Goal: Transaction & Acquisition: Purchase product/service

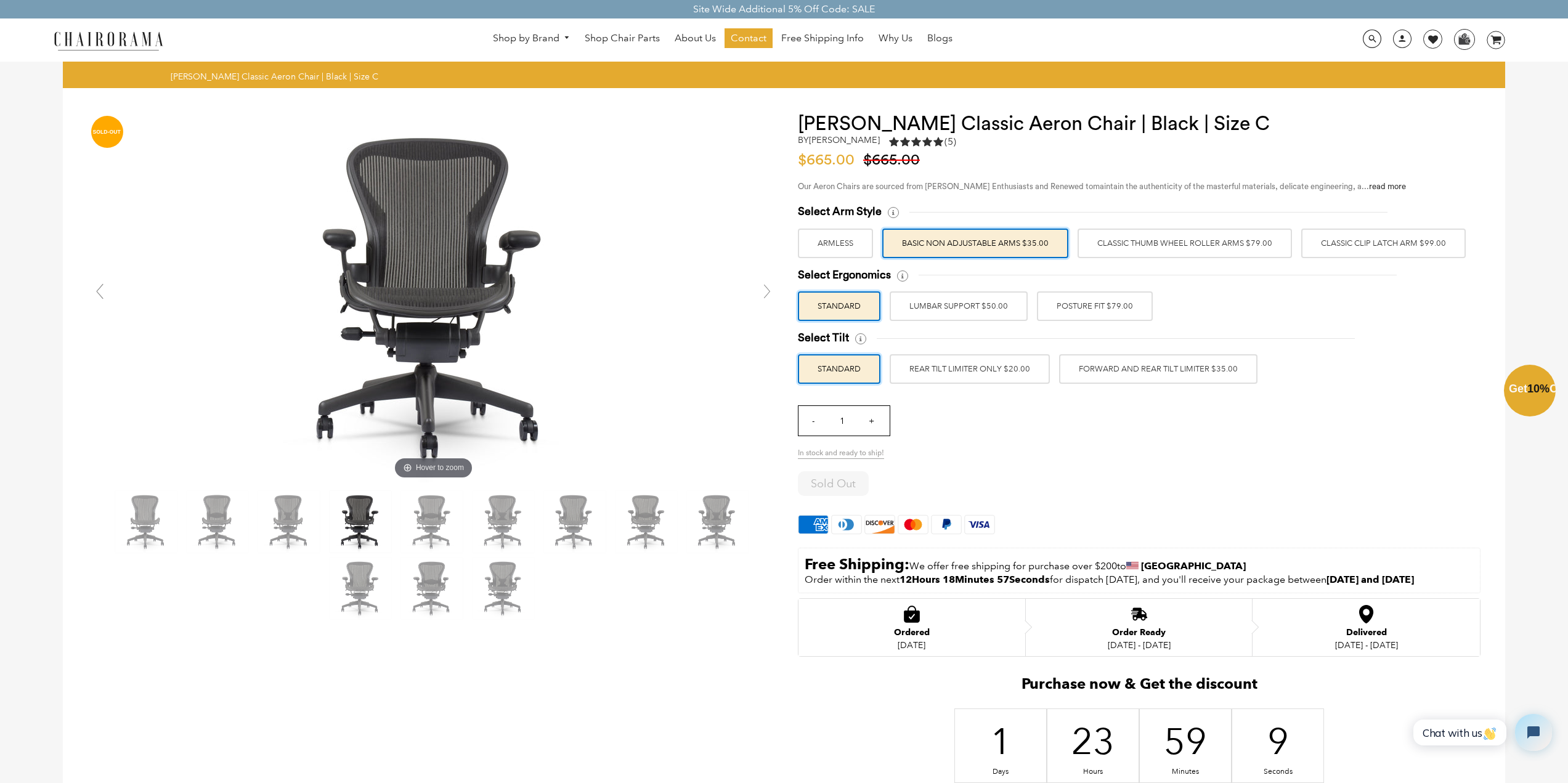
click at [427, 527] on div "Close dialog Exclusive Offer: Enjoy 10% Off! Get Your Coupon Code Now. Sign up …" at bounding box center [784, 390] width 1568 height 783
click at [435, 515] on img at bounding box center [432, 522] width 62 height 62
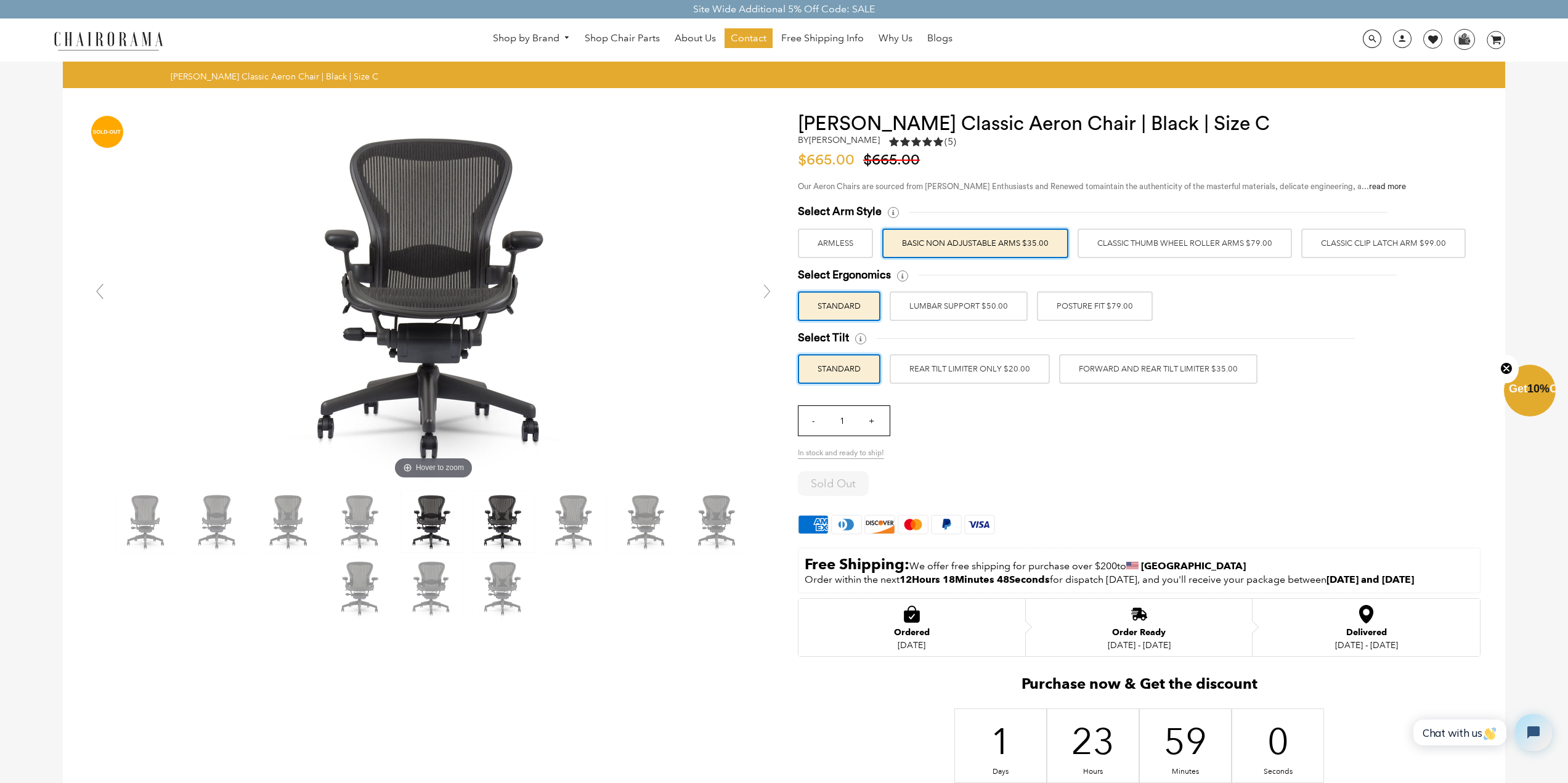
click at [497, 515] on img at bounding box center [503, 522] width 62 height 62
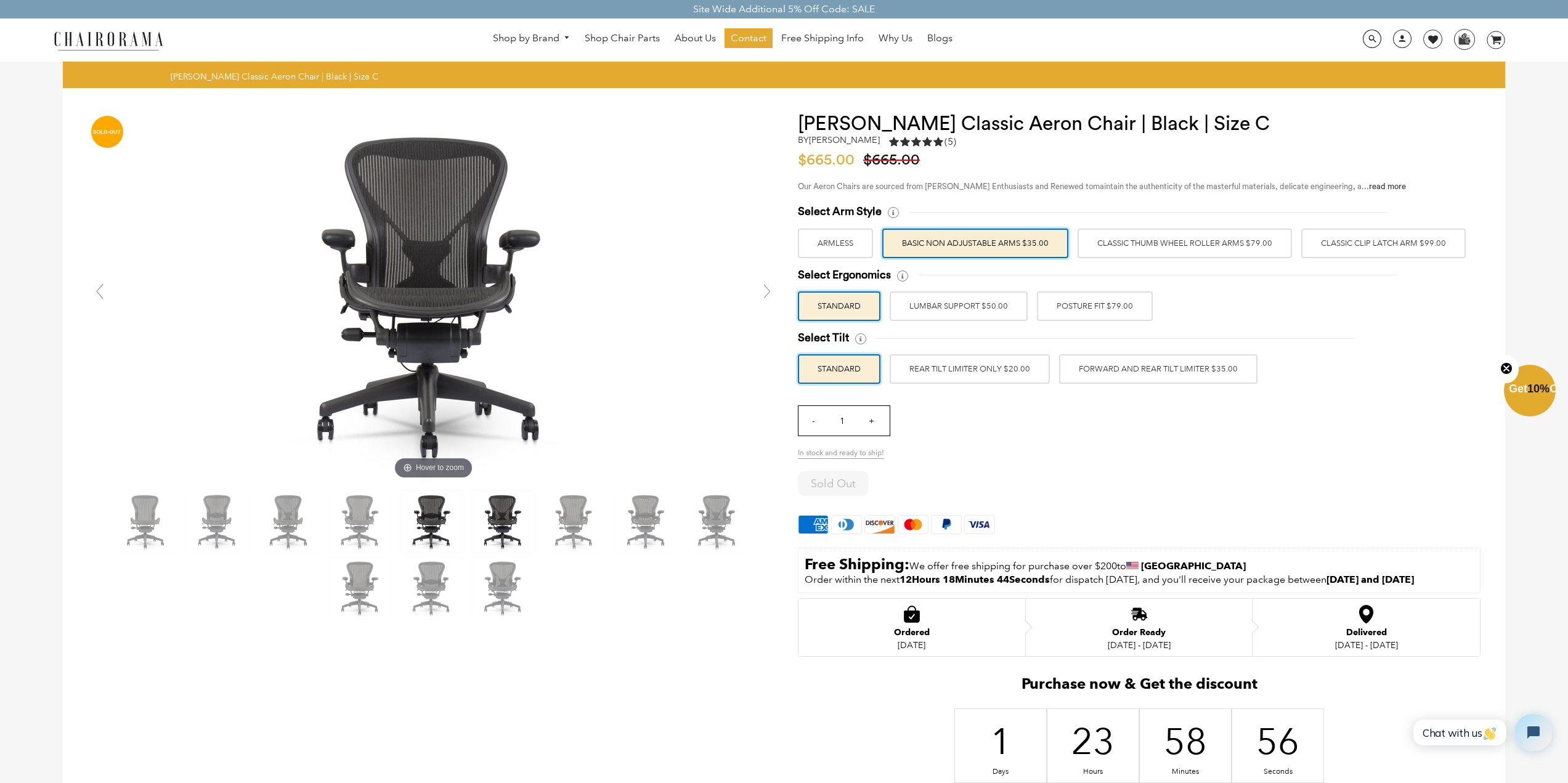
click at [437, 514] on img at bounding box center [432, 522] width 62 height 62
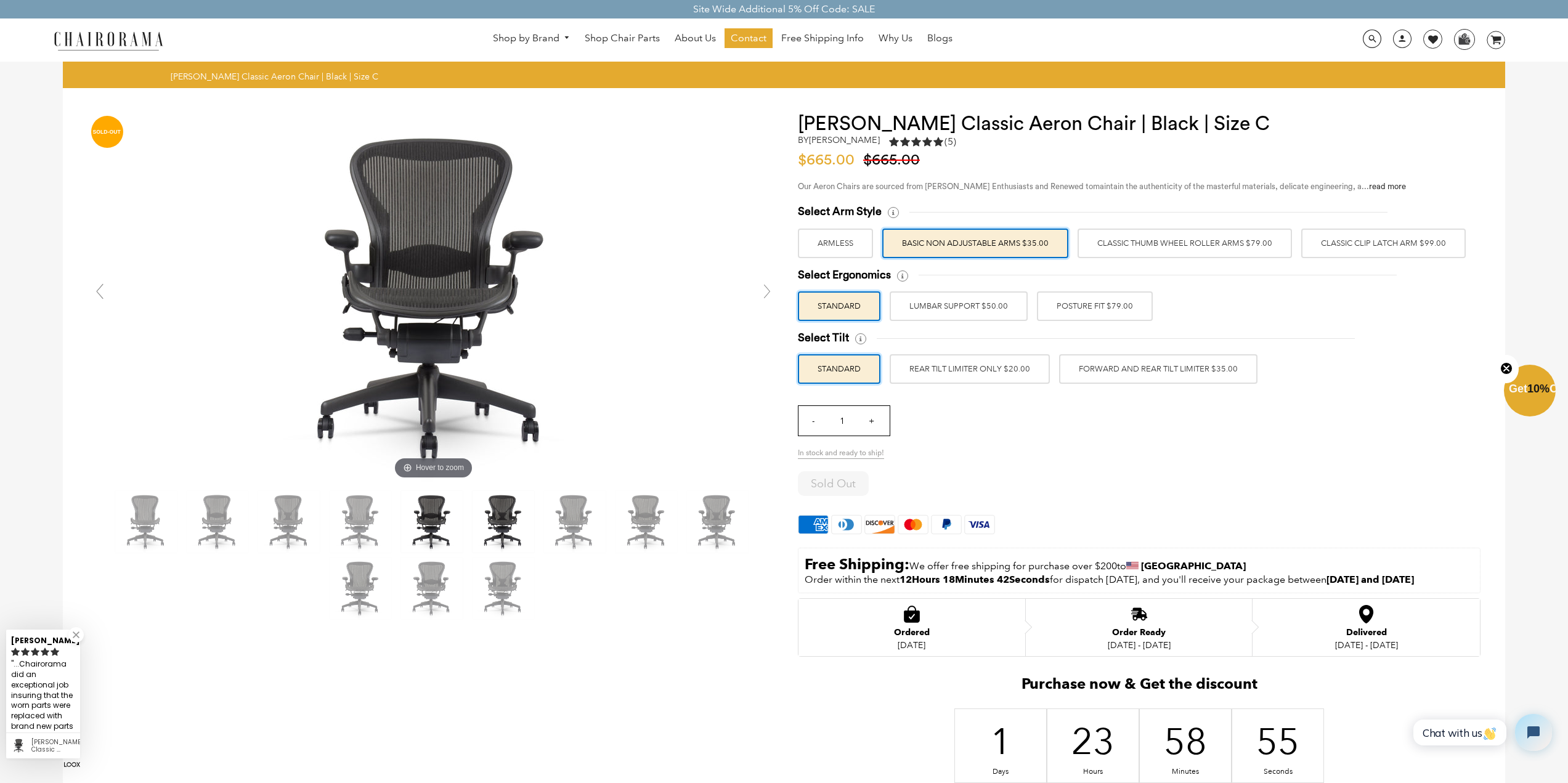
click at [488, 513] on img at bounding box center [503, 522] width 62 height 62
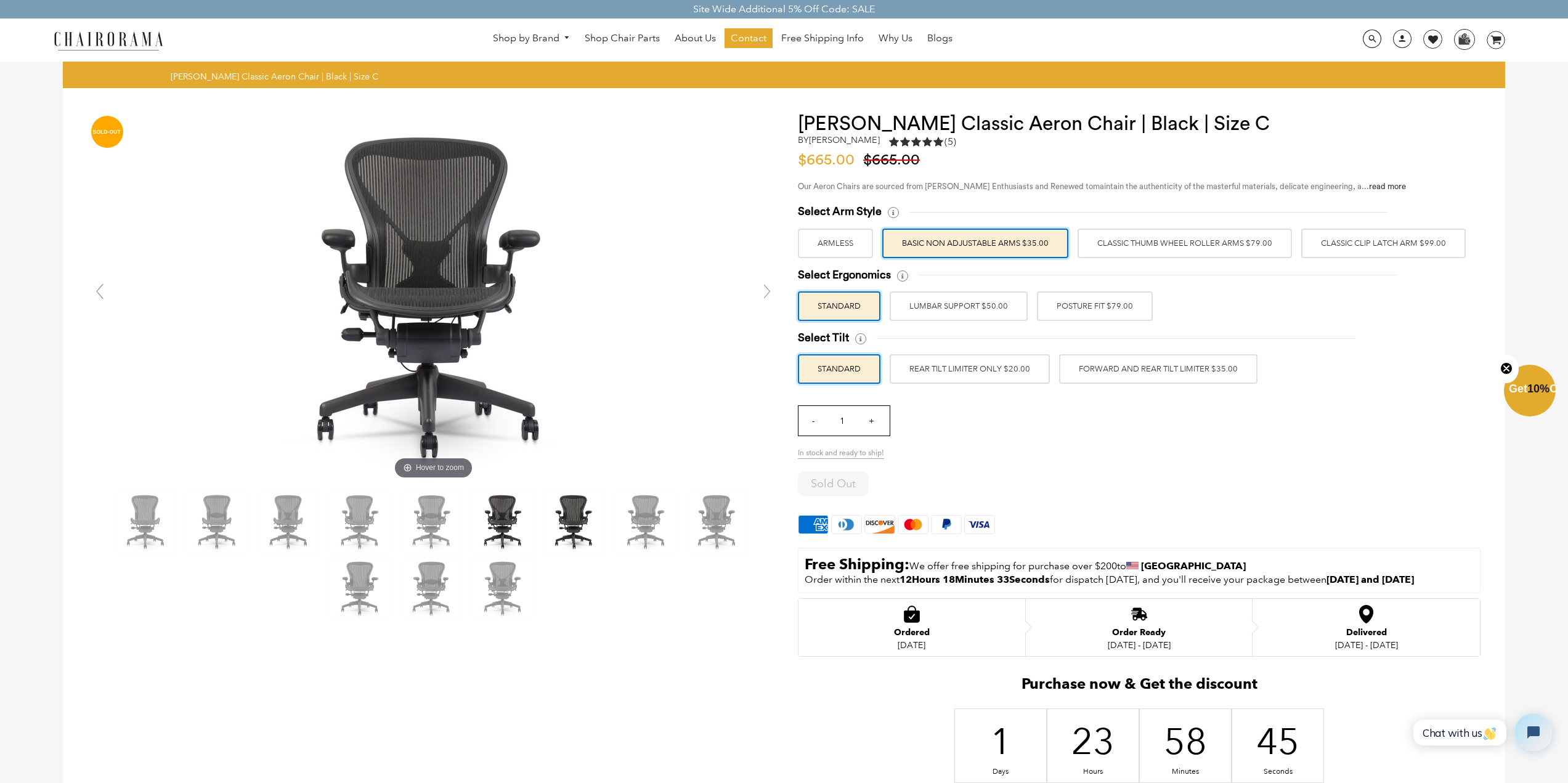
click at [564, 513] on img at bounding box center [575, 522] width 62 height 62
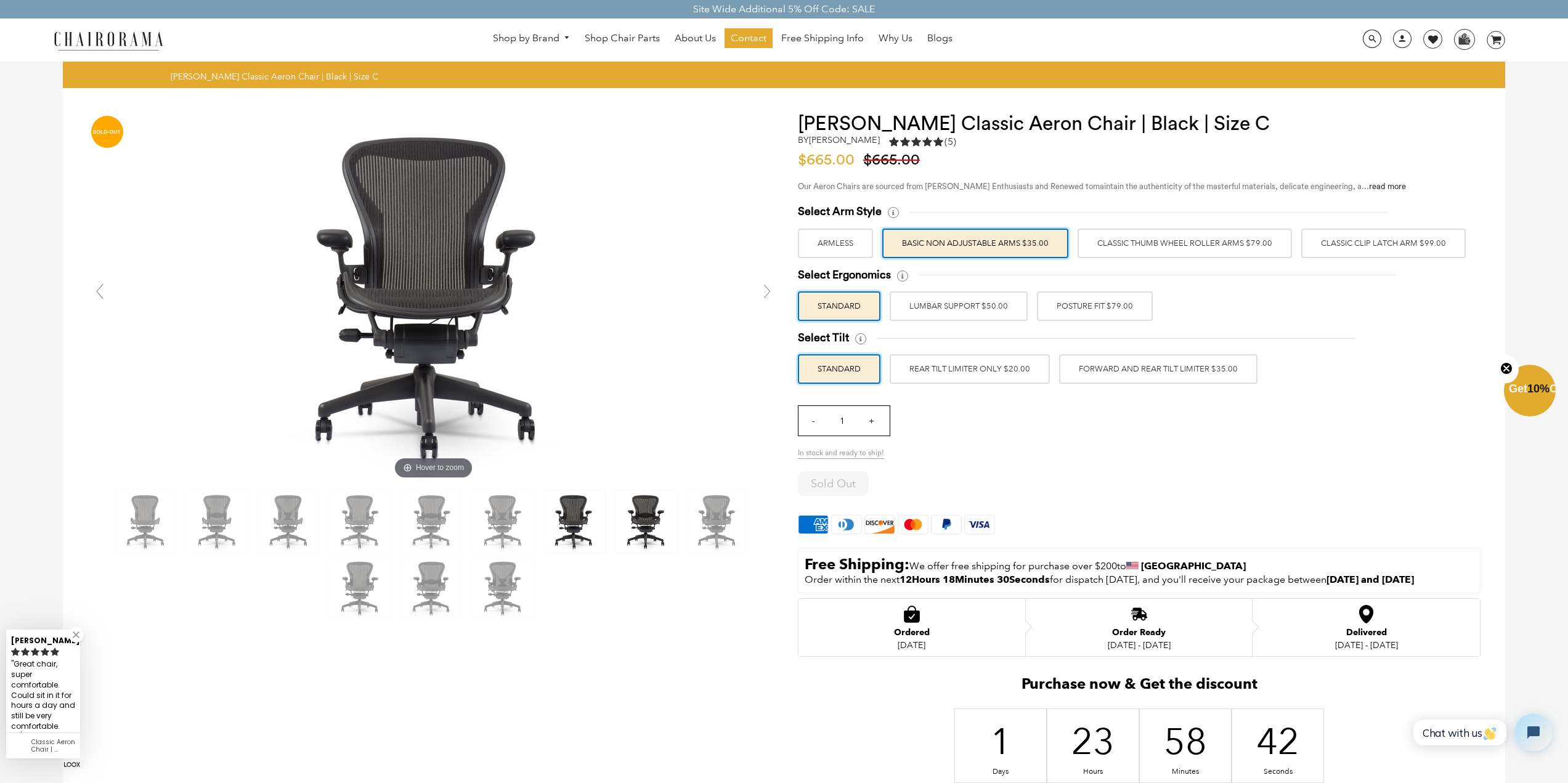
click at [630, 518] on img at bounding box center [646, 522] width 62 height 62
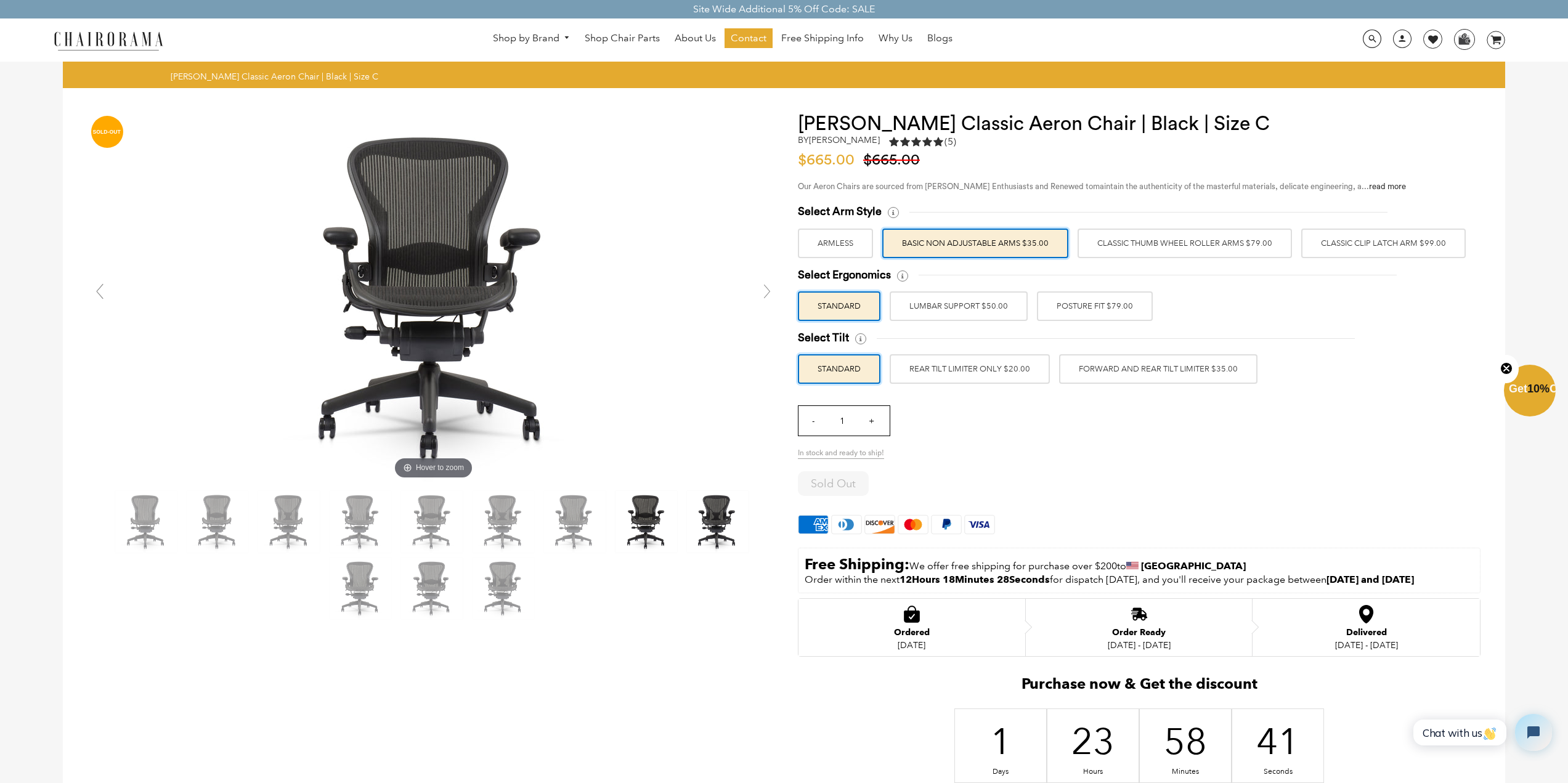
click at [707, 518] on img at bounding box center [718, 522] width 62 height 62
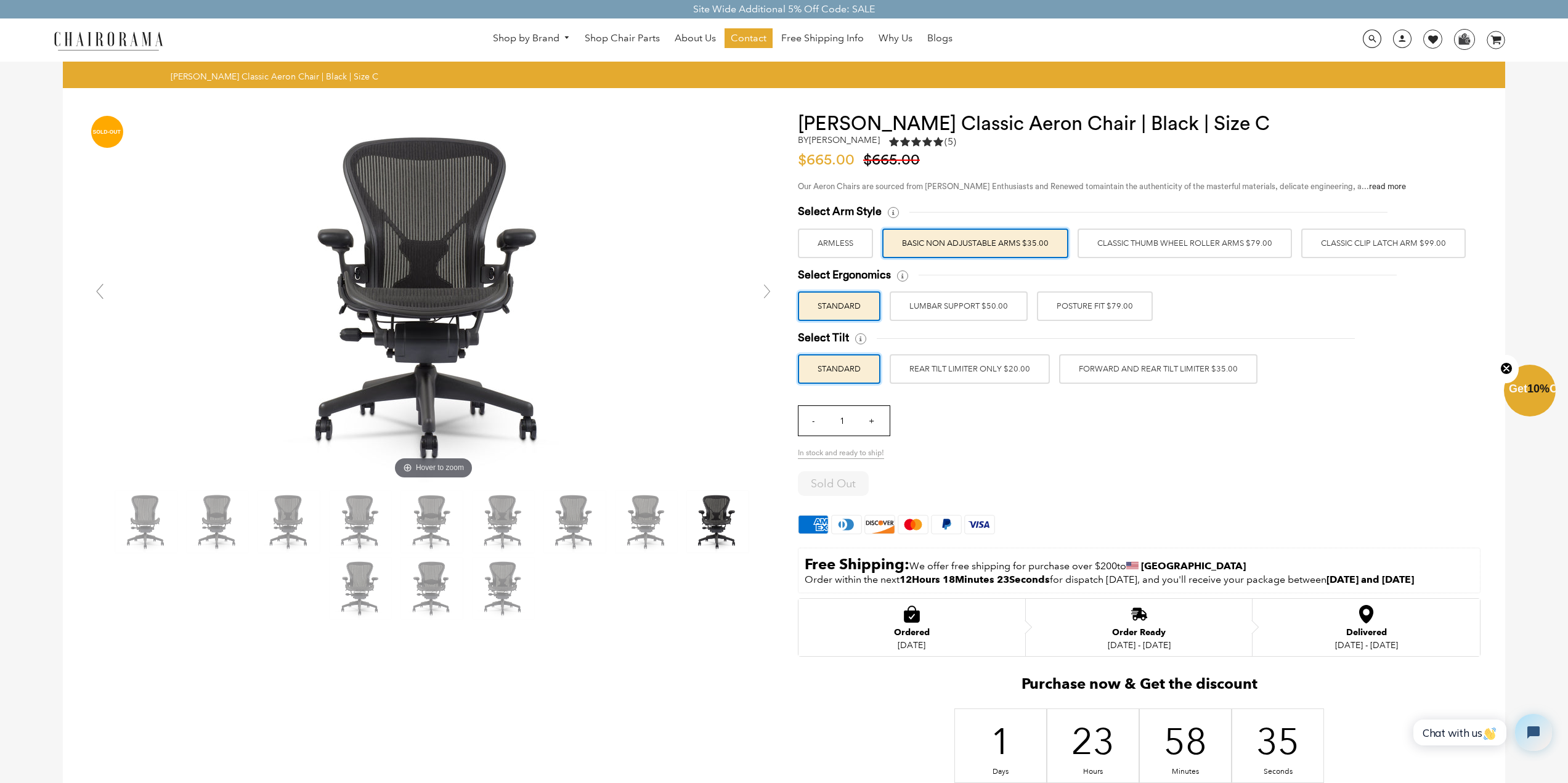
click at [1132, 248] on label "Classic Thumb Wheel Roller Arms $79.00" at bounding box center [1184, 243] width 214 height 29
click at [0, 0] on input "Classic Thumb Wheel Roller Arms $79.00" at bounding box center [0, 0] width 0 height 0
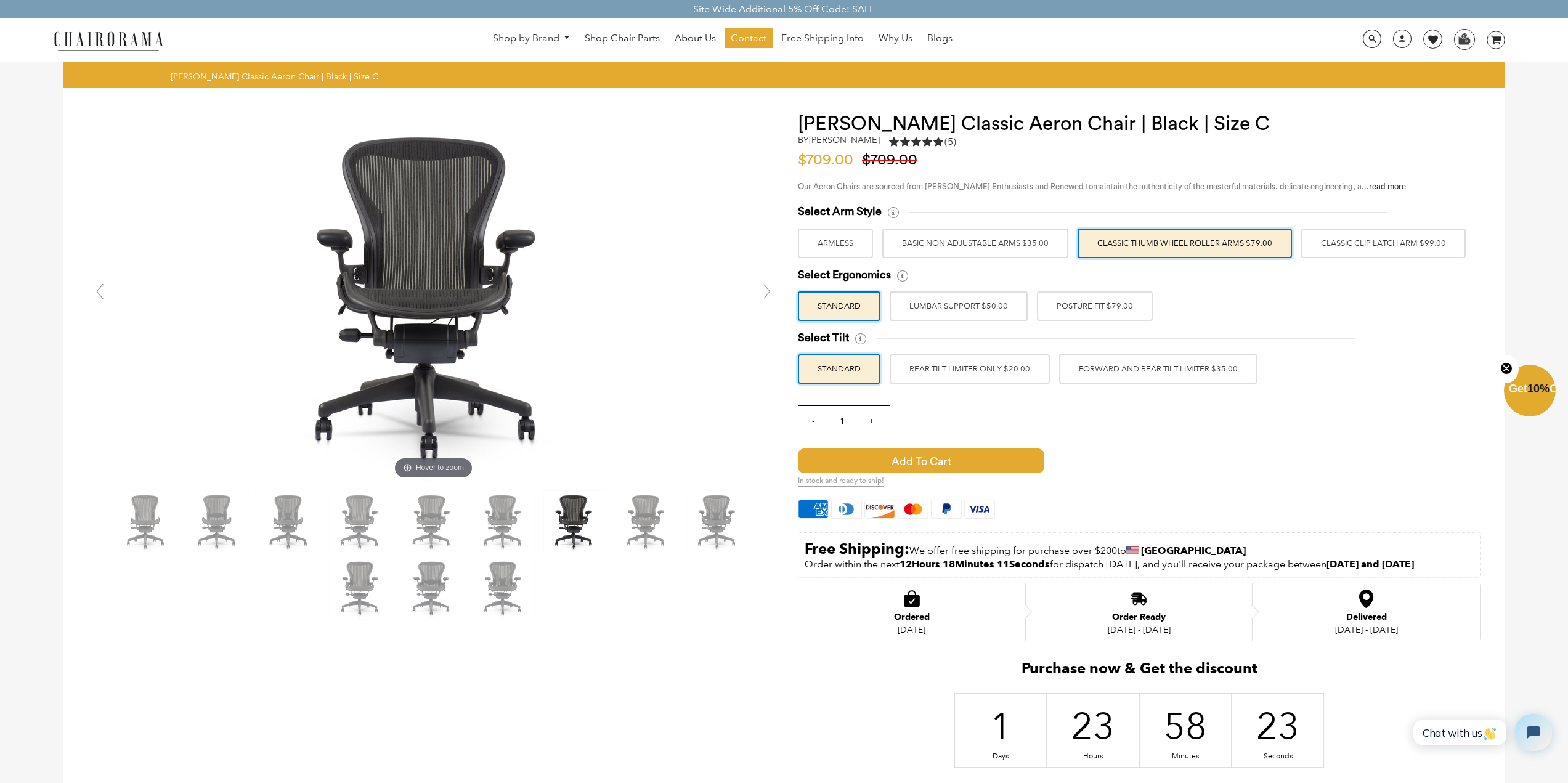
click at [1319, 238] on label "Classic Clip Latch Arm $99.00" at bounding box center [1383, 243] width 164 height 29
click at [0, 0] on input "Classic Clip Latch Arm $99.00" at bounding box center [0, 0] width 0 height 0
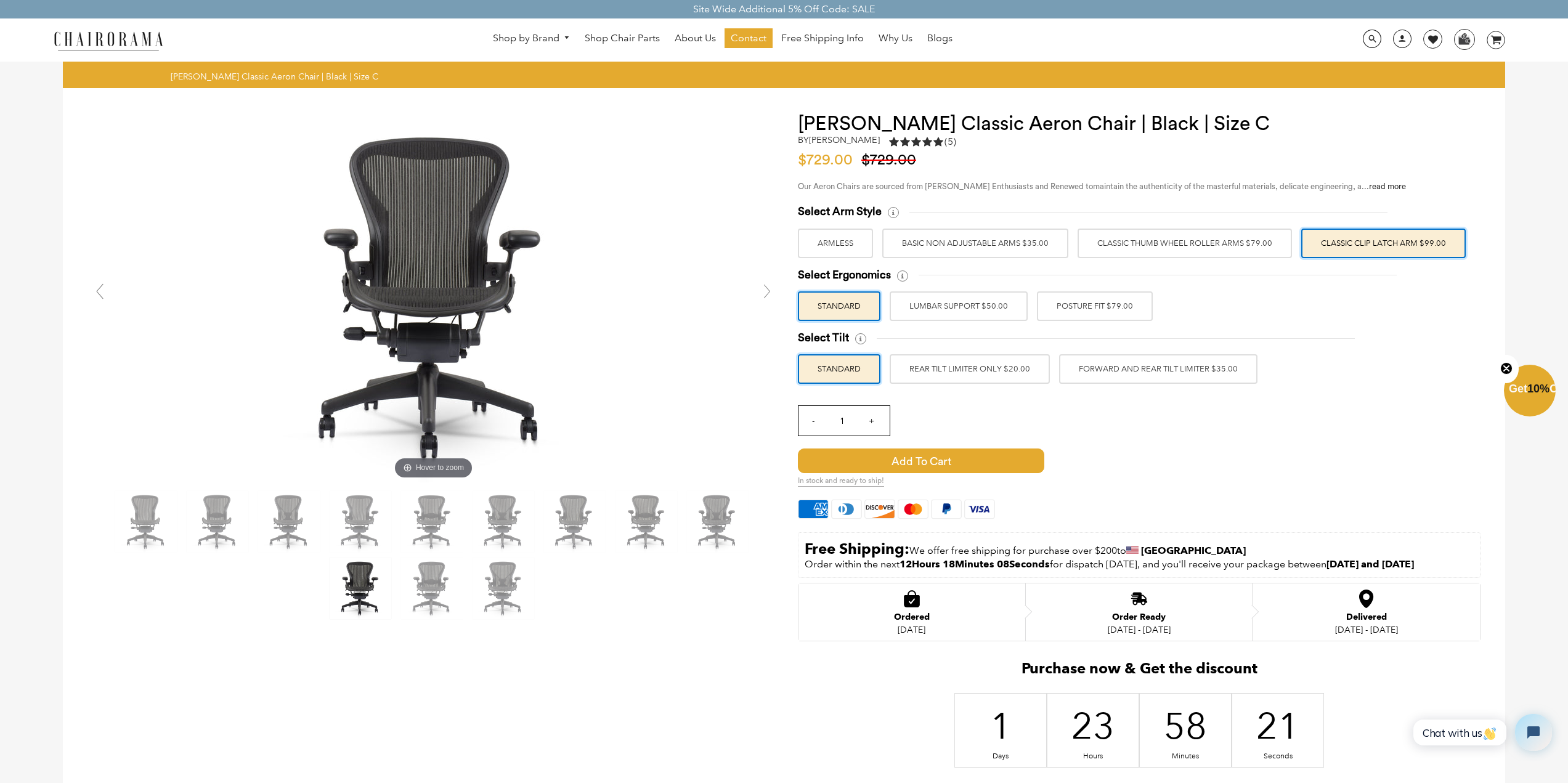
click at [1249, 243] on label "Classic Thumb Wheel Roller Arms $79.00" at bounding box center [1184, 243] width 214 height 29
click at [0, 0] on input "Classic Thumb Wheel Roller Arms $79.00" at bounding box center [0, 0] width 0 height 0
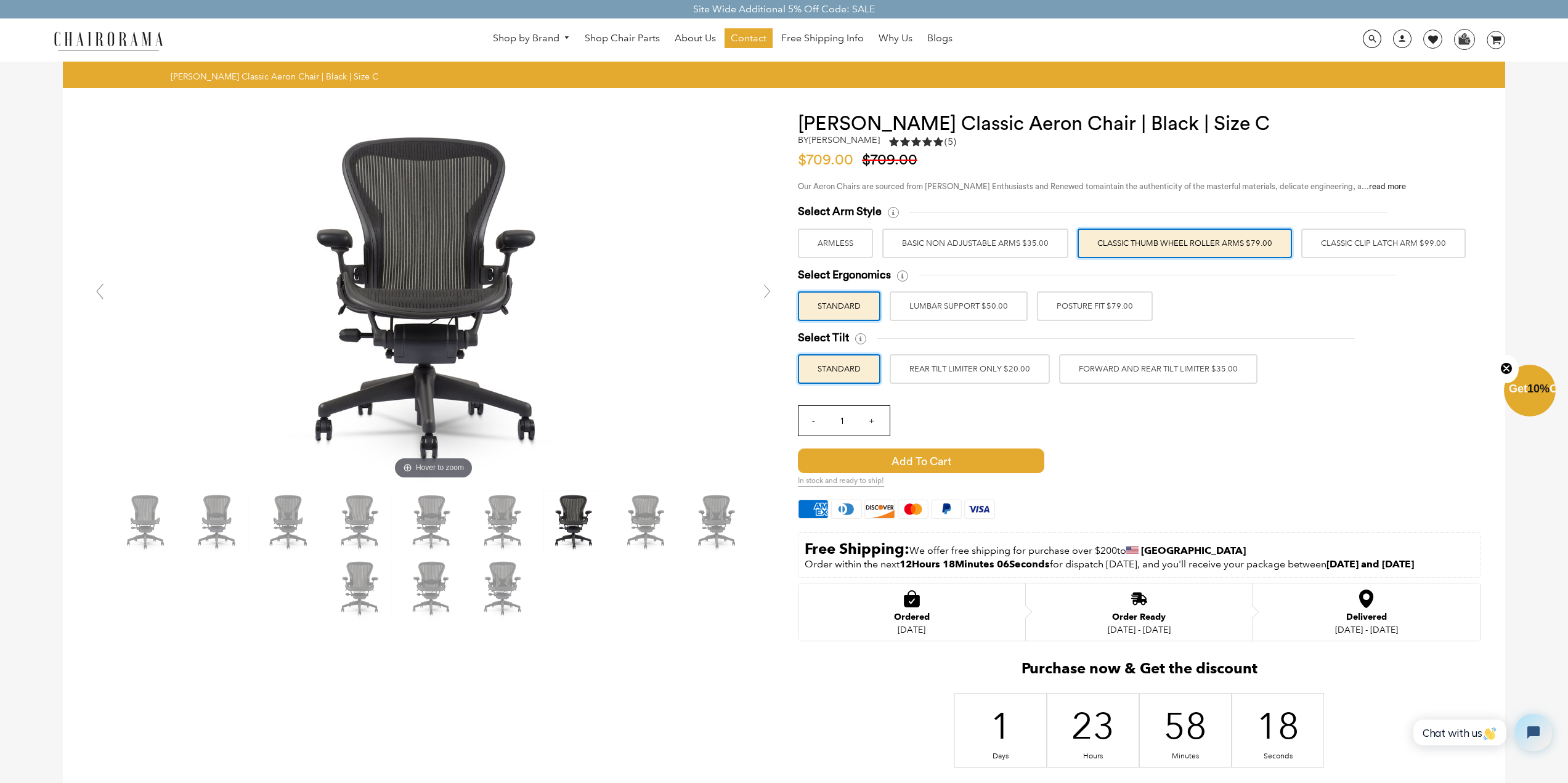
click at [1334, 236] on label "Classic Clip Latch Arm $99.00" at bounding box center [1383, 243] width 164 height 29
click at [0, 0] on input "Classic Clip Latch Arm $99.00" at bounding box center [0, 0] width 0 height 0
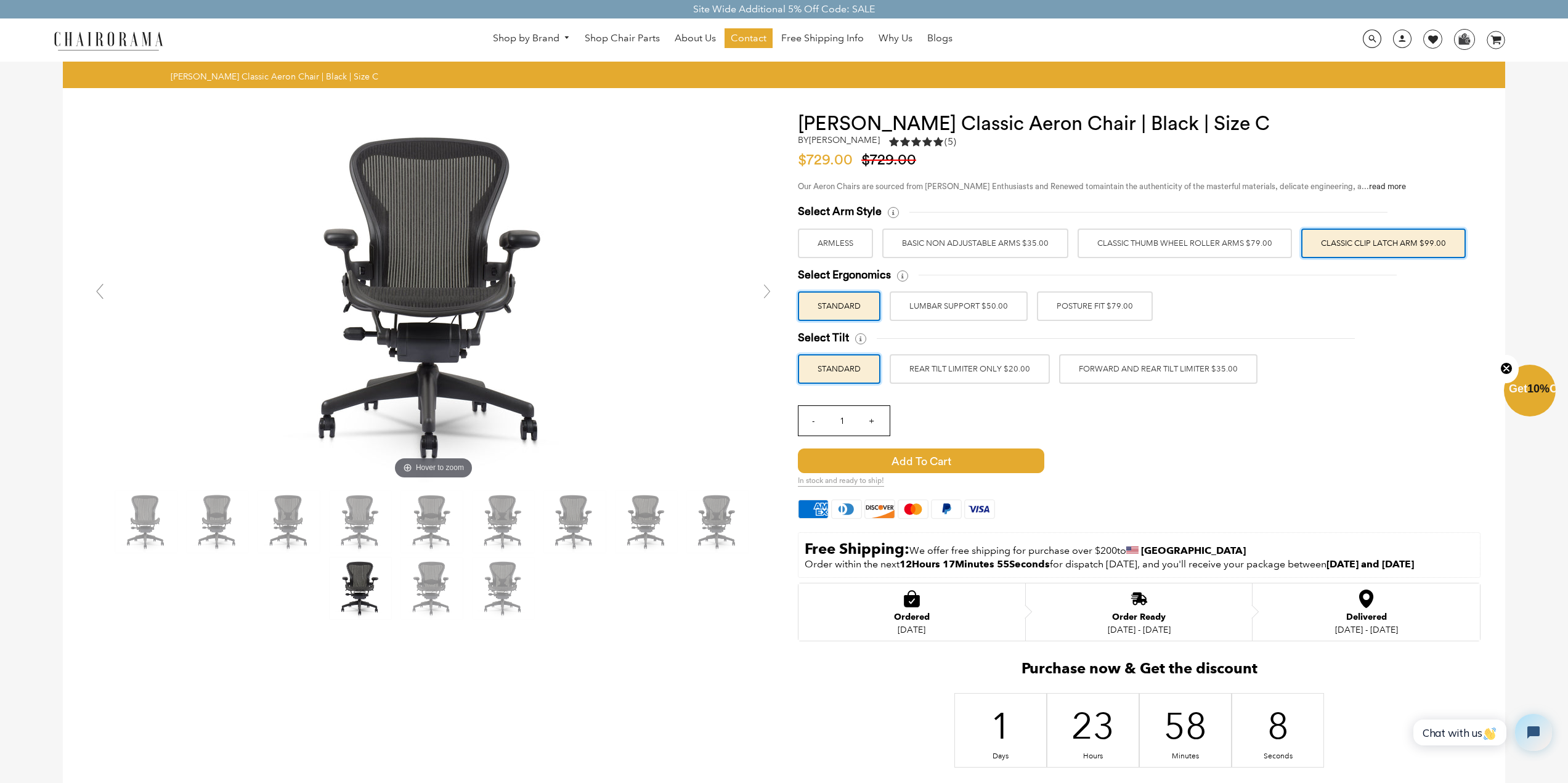
click at [1096, 307] on label "POSTURE FIT $79.00" at bounding box center [1095, 306] width 116 height 29
click at [0, 0] on input "POSTURE FIT $79.00" at bounding box center [0, 0] width 0 height 0
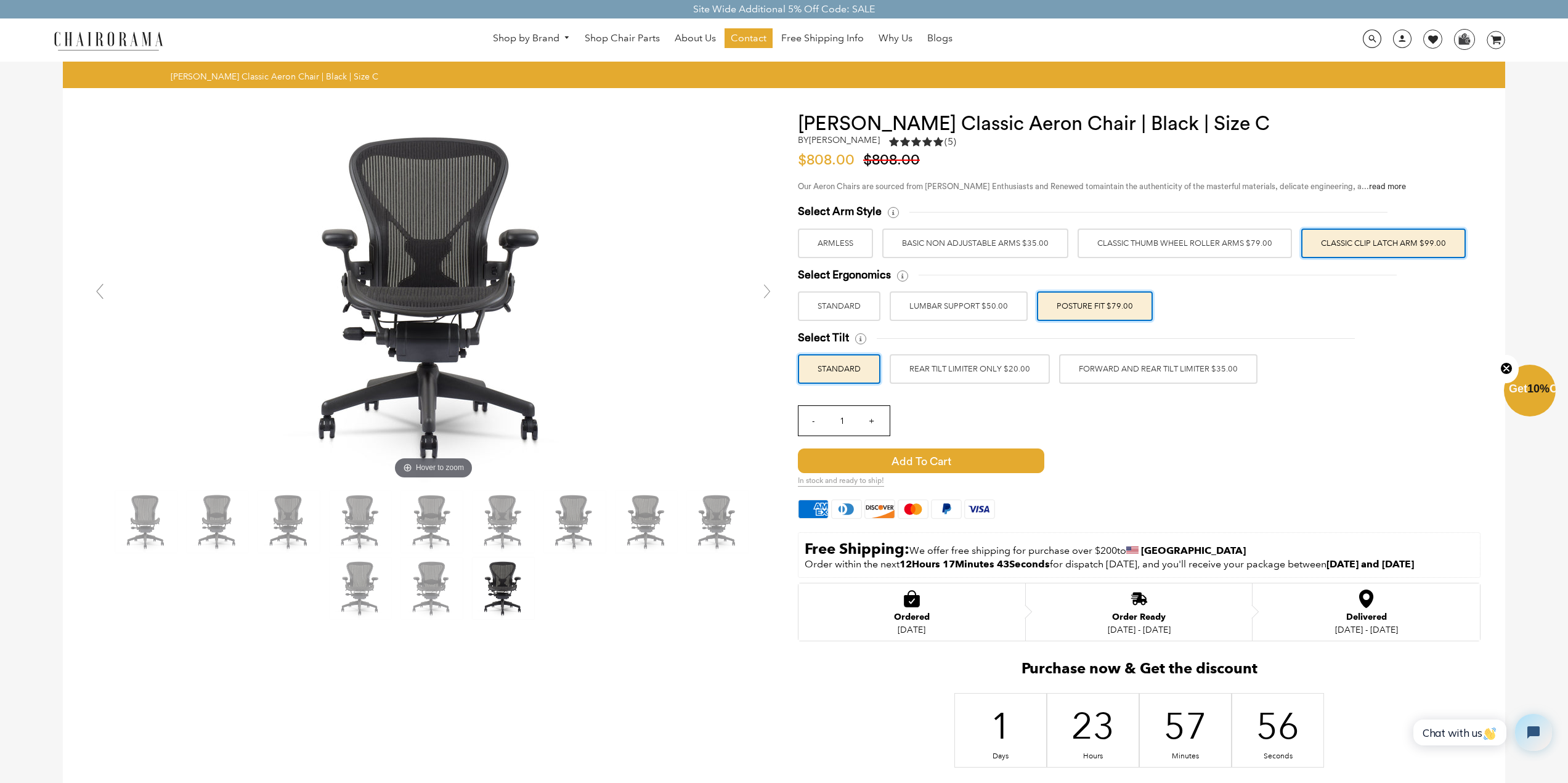
click at [1086, 365] on label "FORWARD AND REAR TILT LIMITER $35.00" at bounding box center [1158, 369] width 199 height 29
click at [0, 0] on input "FORWARD AND REAR TILT LIMITER $35.00" at bounding box center [0, 0] width 0 height 0
